Goal: Transaction & Acquisition: Purchase product/service

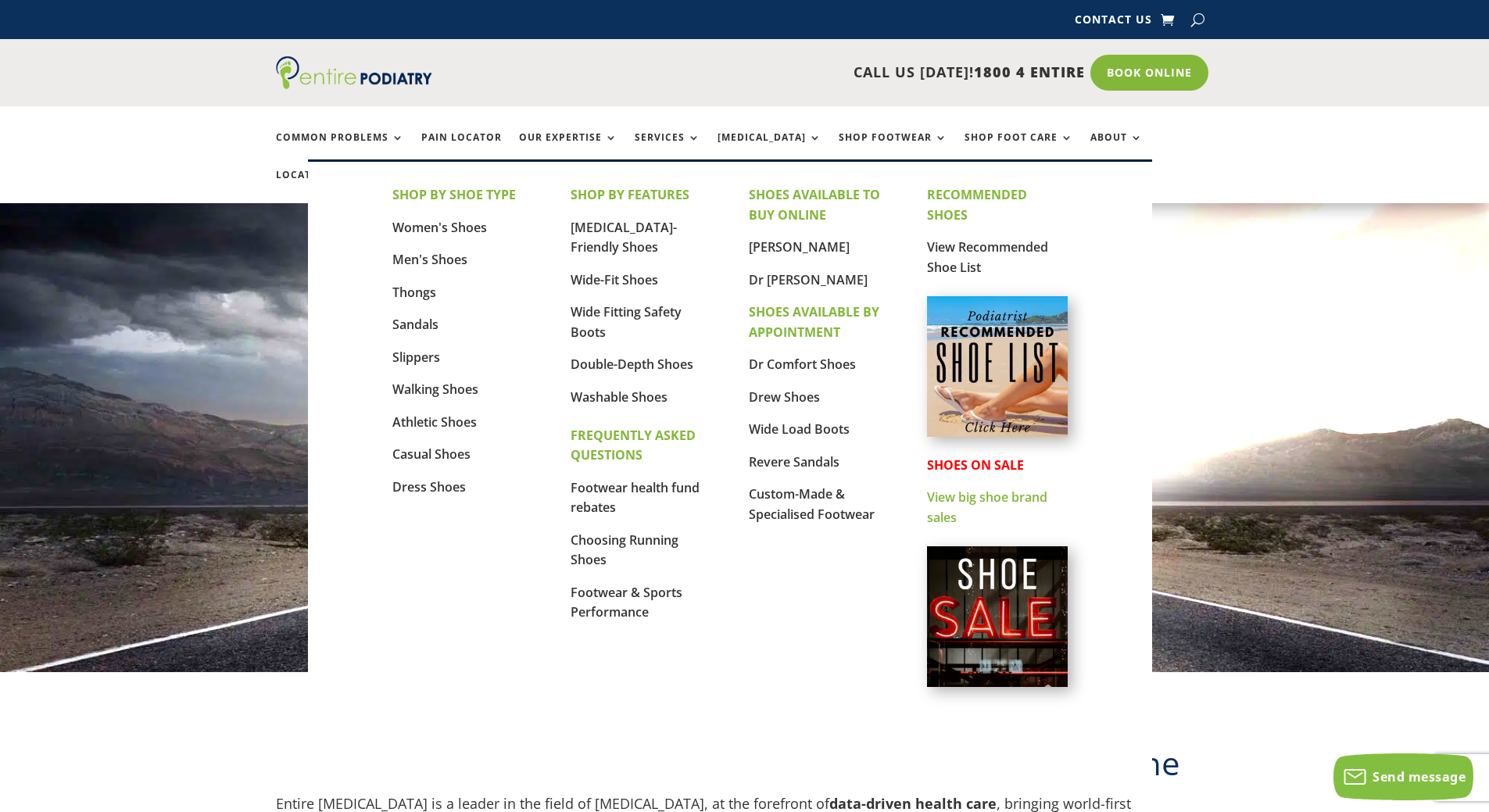
click at [964, 497] on link "View big shoe brand sales" at bounding box center [987, 507] width 120 height 37
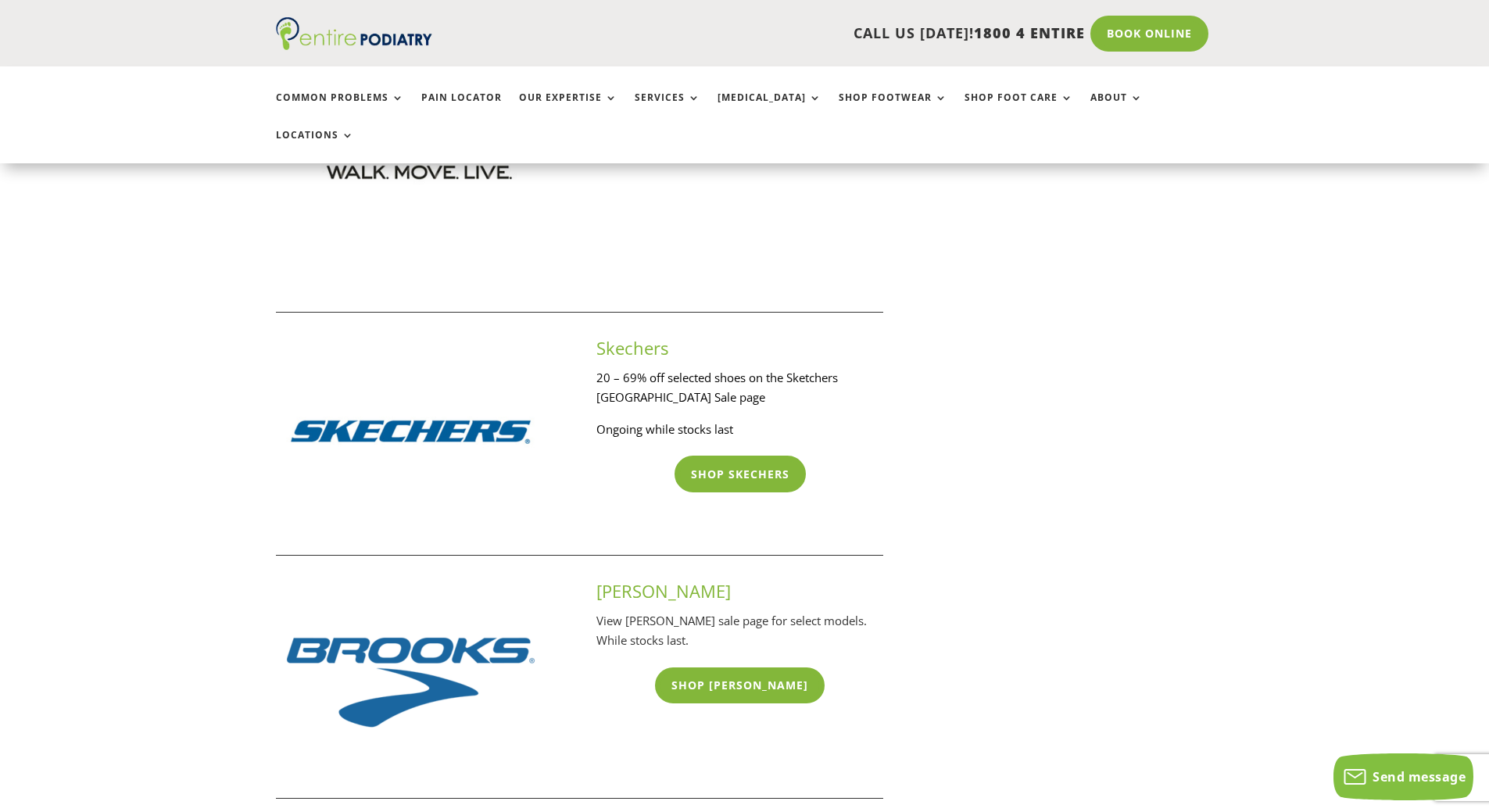
scroll to position [2125, 0]
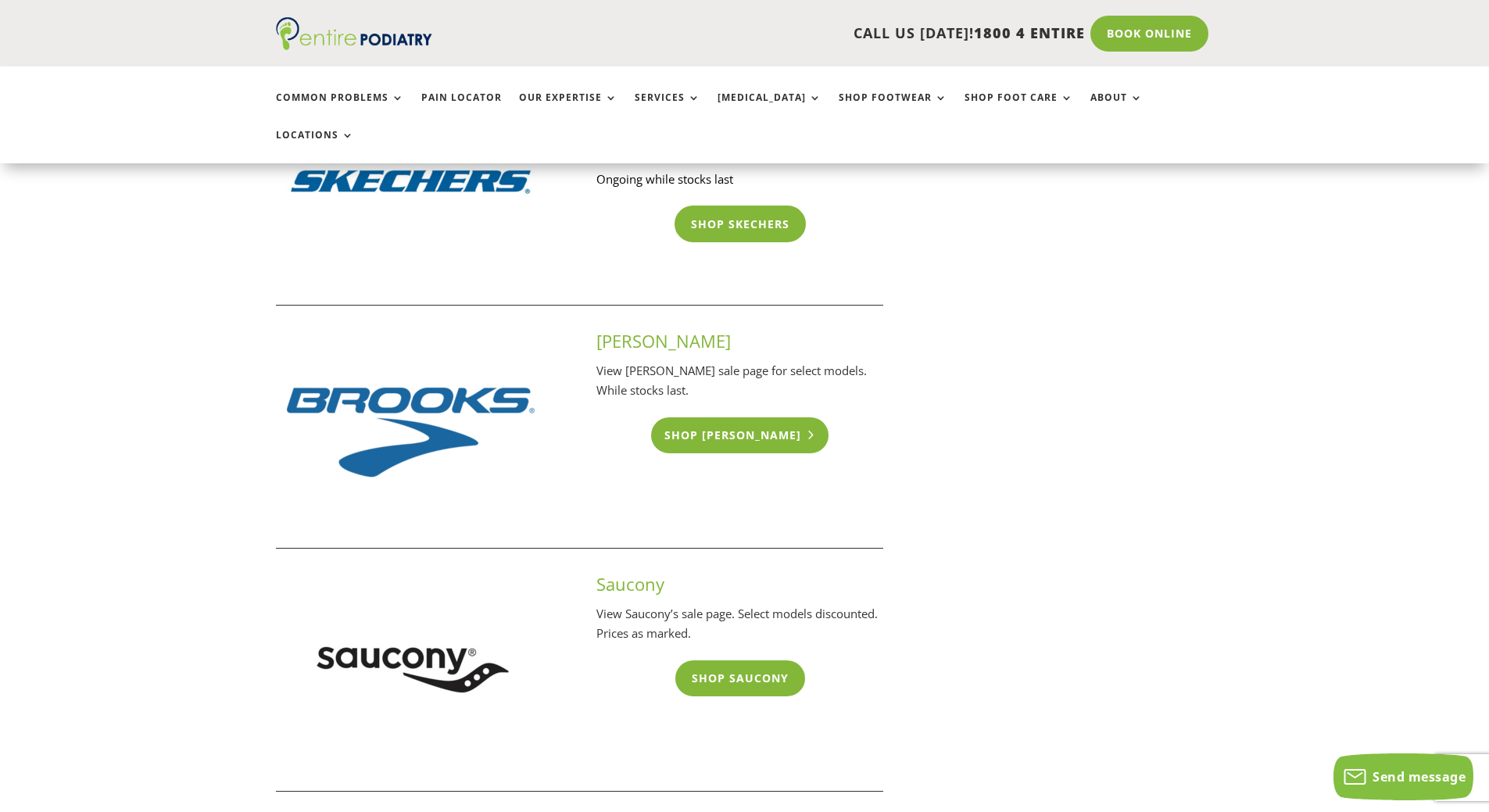
click at [768, 417] on link "Shop Brooks" at bounding box center [740, 435] width 178 height 36
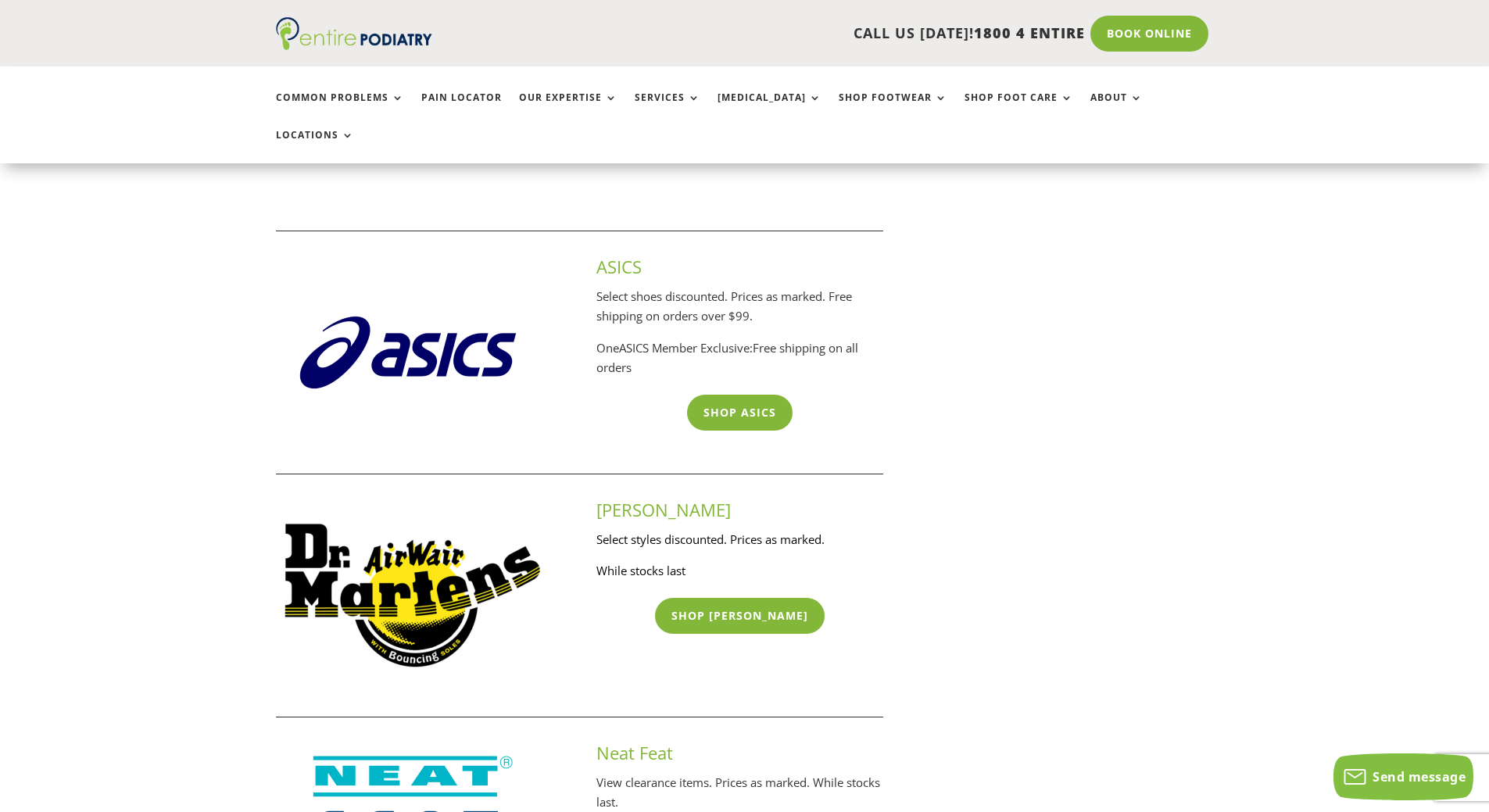
scroll to position [2688, 0]
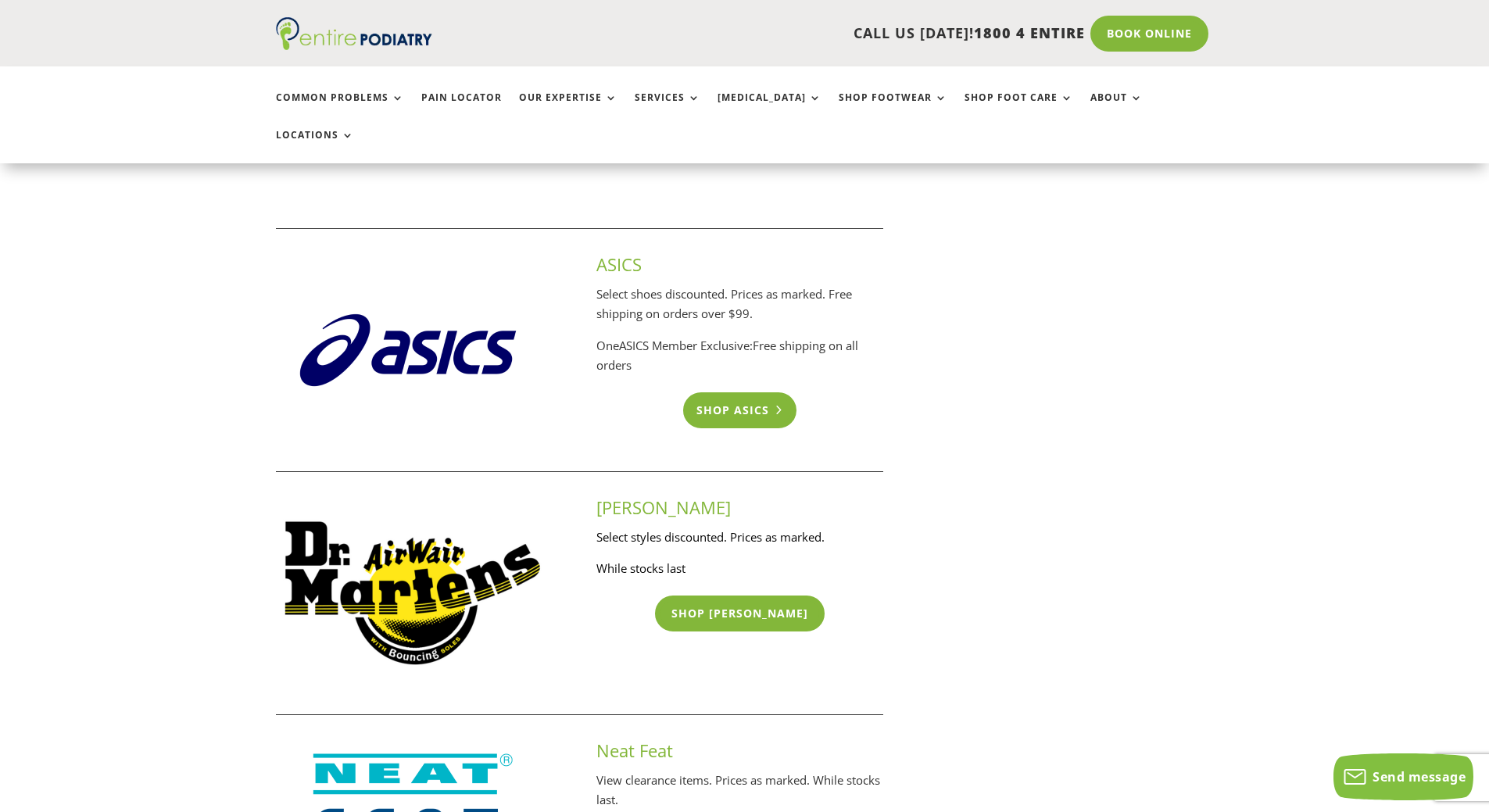
click at [760, 392] on link "Shop ASICS" at bounding box center [740, 410] width 113 height 36
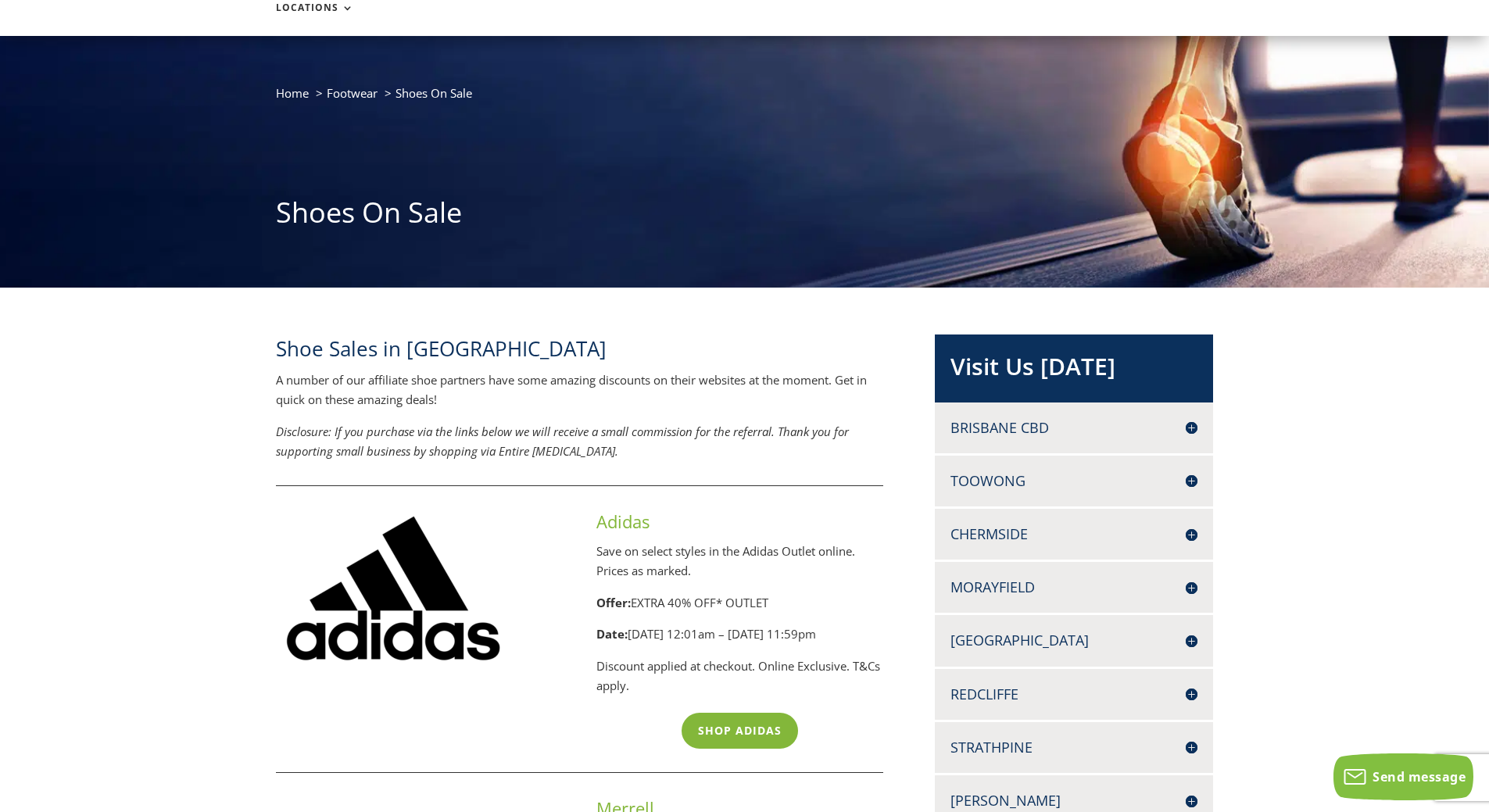
scroll to position [0, 0]
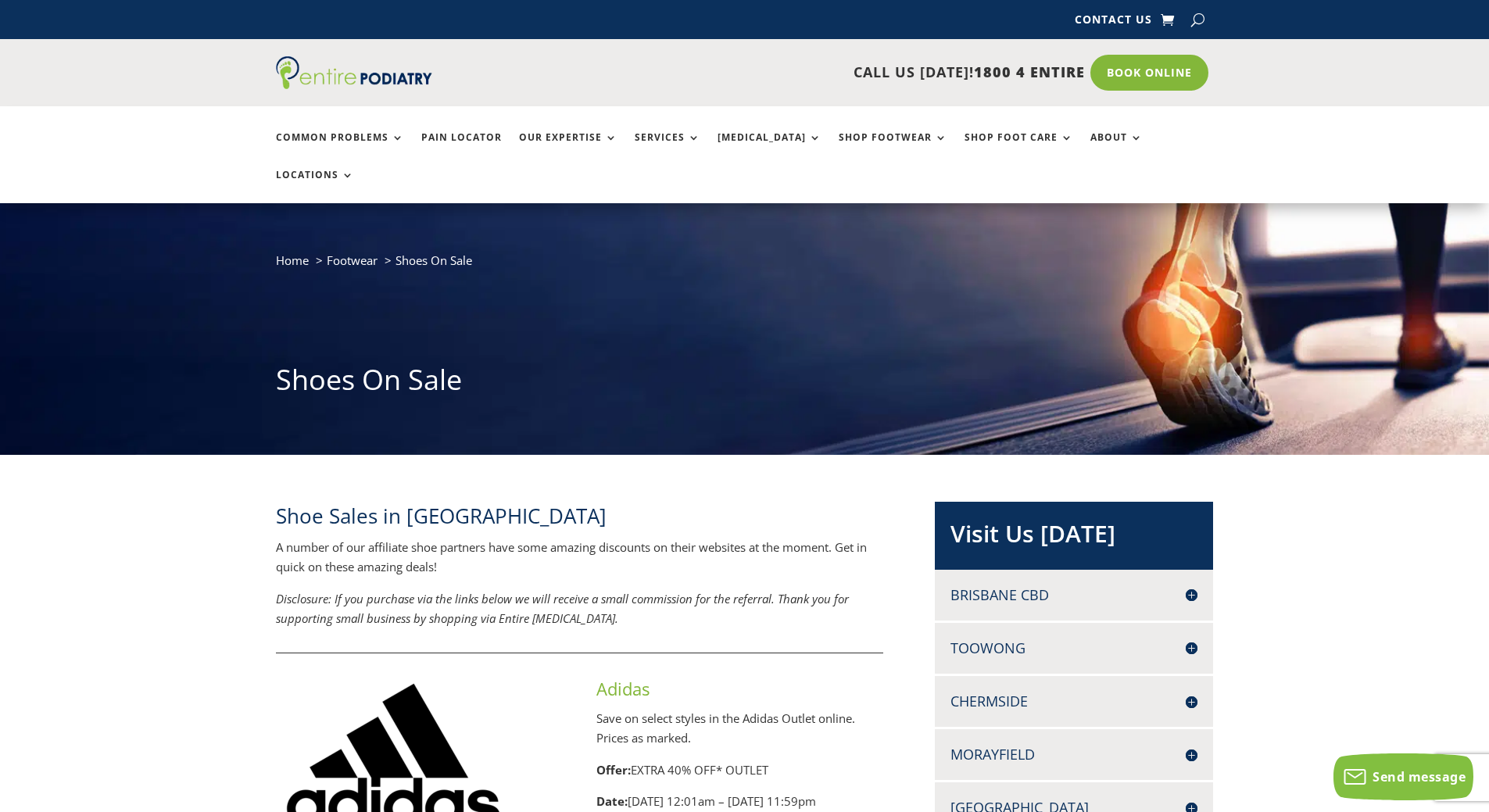
drag, startPoint x: 1019, startPoint y: 539, endPoint x: 867, endPoint y: 299, distance: 284.1
